Goal: Understand process/instructions

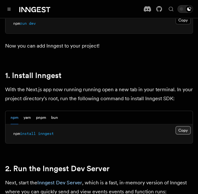
click at [180, 126] on button "Copy Copied" at bounding box center [182, 130] width 15 height 8
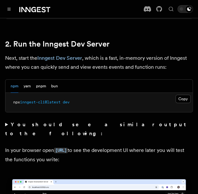
scroll to position [476, 0]
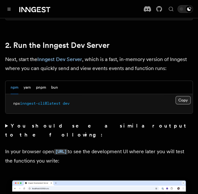
click at [183, 96] on button "Copy Copied" at bounding box center [182, 100] width 15 height 8
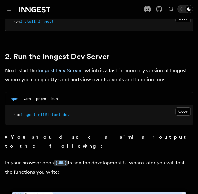
scroll to position [464, 0]
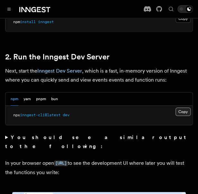
click at [178, 108] on button "Copy Copied" at bounding box center [182, 112] width 15 height 8
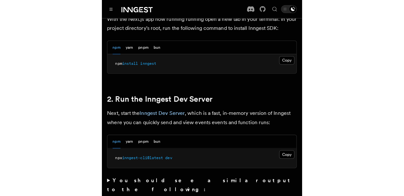
scroll to position [423, 0]
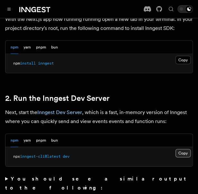
click at [184, 149] on button "Copy Copied" at bounding box center [182, 153] width 15 height 8
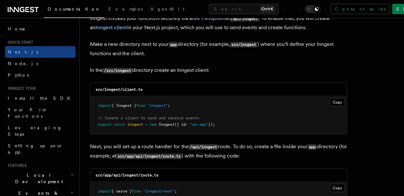
scroll to position [785, 0]
click at [197, 56] on p "Make a new directory next to your app directory (for example, src/inngest ) whe…" at bounding box center [218, 49] width 257 height 18
click at [197, 102] on button "Copy Copied" at bounding box center [337, 102] width 15 height 8
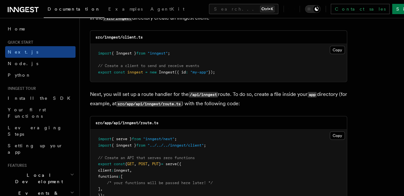
scroll to position [837, 0]
click at [197, 137] on button "Copy Copied" at bounding box center [337, 135] width 15 height 8
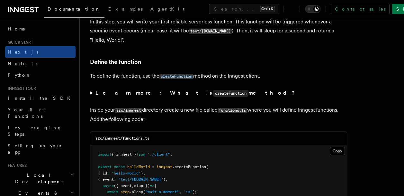
scroll to position [1060, 0]
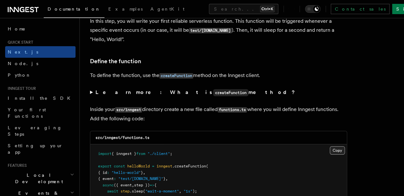
click at [197, 149] on button "Copy Copied" at bounding box center [337, 150] width 15 height 8
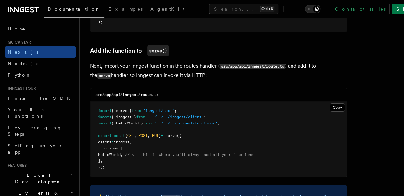
scroll to position [1247, 0]
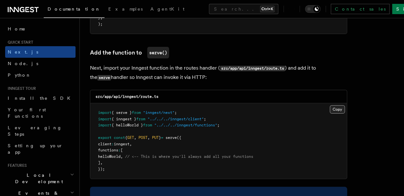
click at [197, 109] on button "Copy Copied" at bounding box center [337, 109] width 15 height 8
click at [197, 113] on button "Copy Copied" at bounding box center [337, 109] width 15 height 8
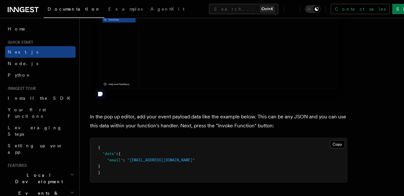
scroll to position [1843, 0]
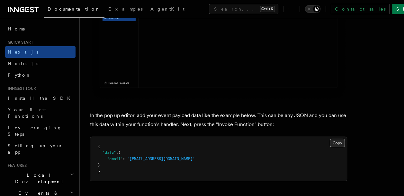
click at [197, 146] on button "Copy Copied" at bounding box center [337, 143] width 15 height 8
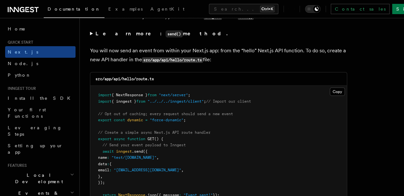
scroll to position [3345, 0]
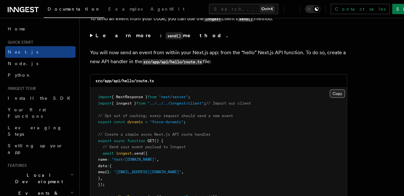
click at [197, 93] on button "Copy Copied" at bounding box center [337, 94] width 15 height 8
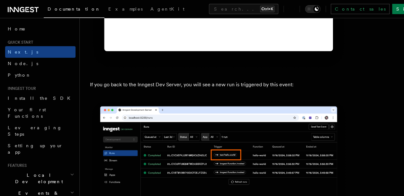
scroll to position [3740, 0]
